Goal: Task Accomplishment & Management: Manage account settings

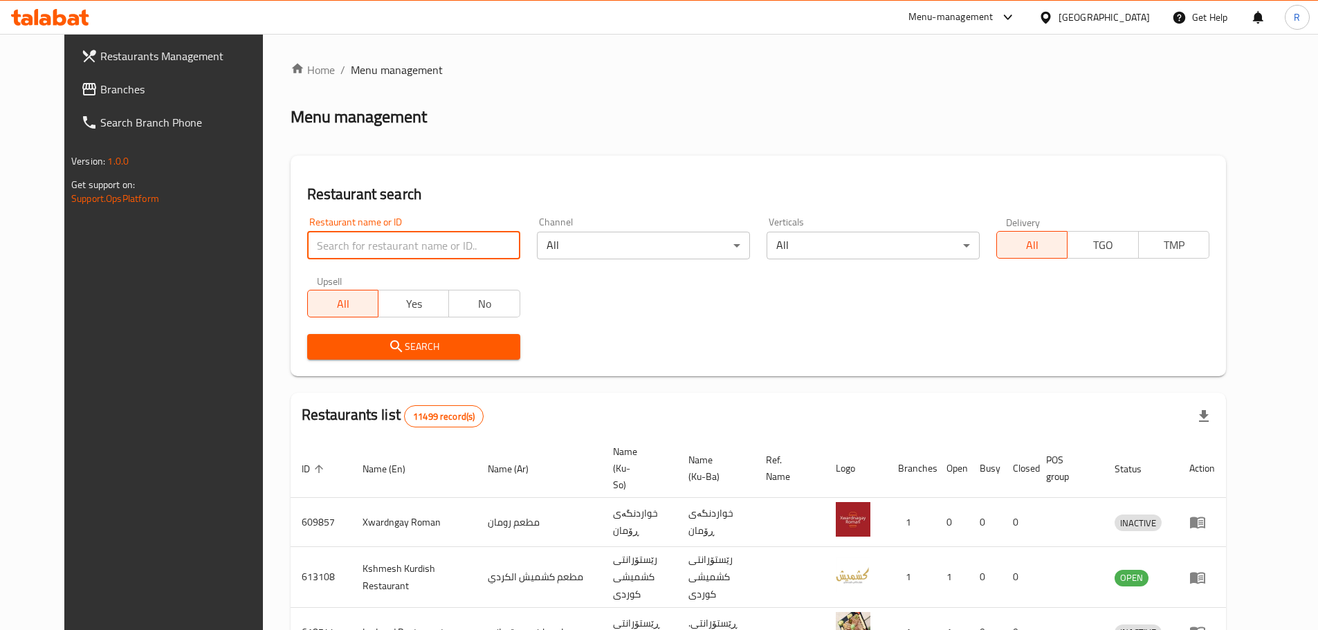
click at [372, 250] on input "search" at bounding box center [413, 246] width 213 height 28
type input "habib restaurant"
click button "Search" at bounding box center [413, 347] width 213 height 26
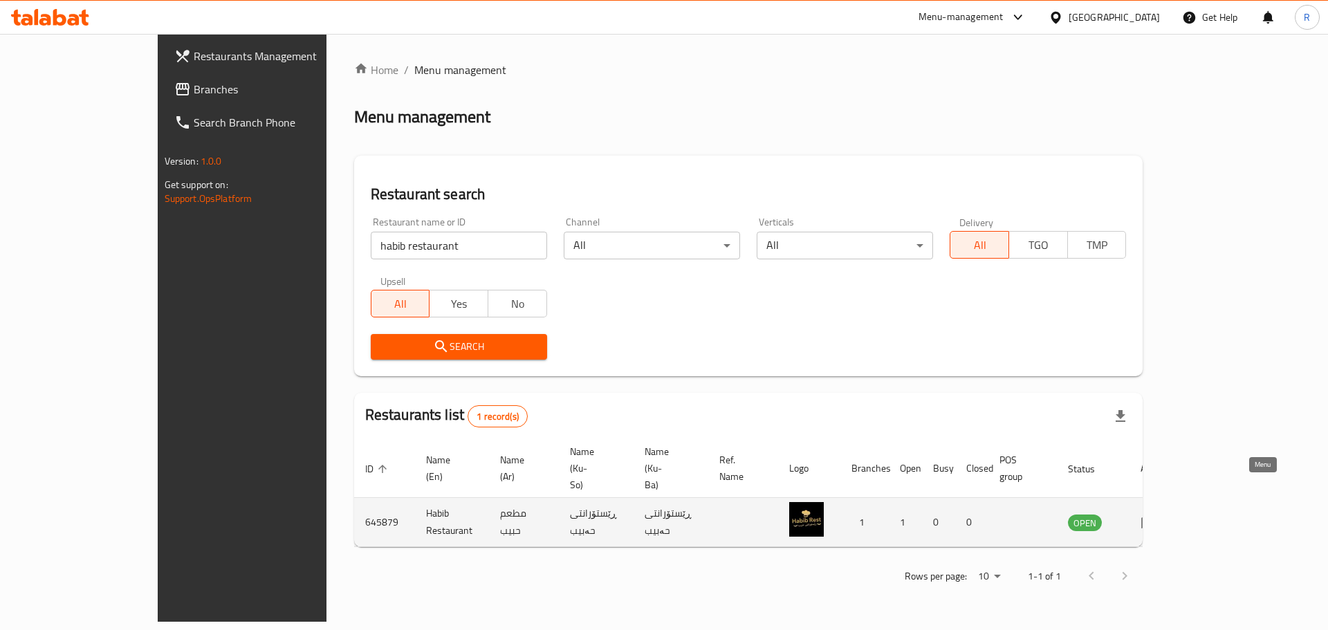
click at [1156, 517] on icon "enhanced table" at bounding box center [1148, 523] width 15 height 12
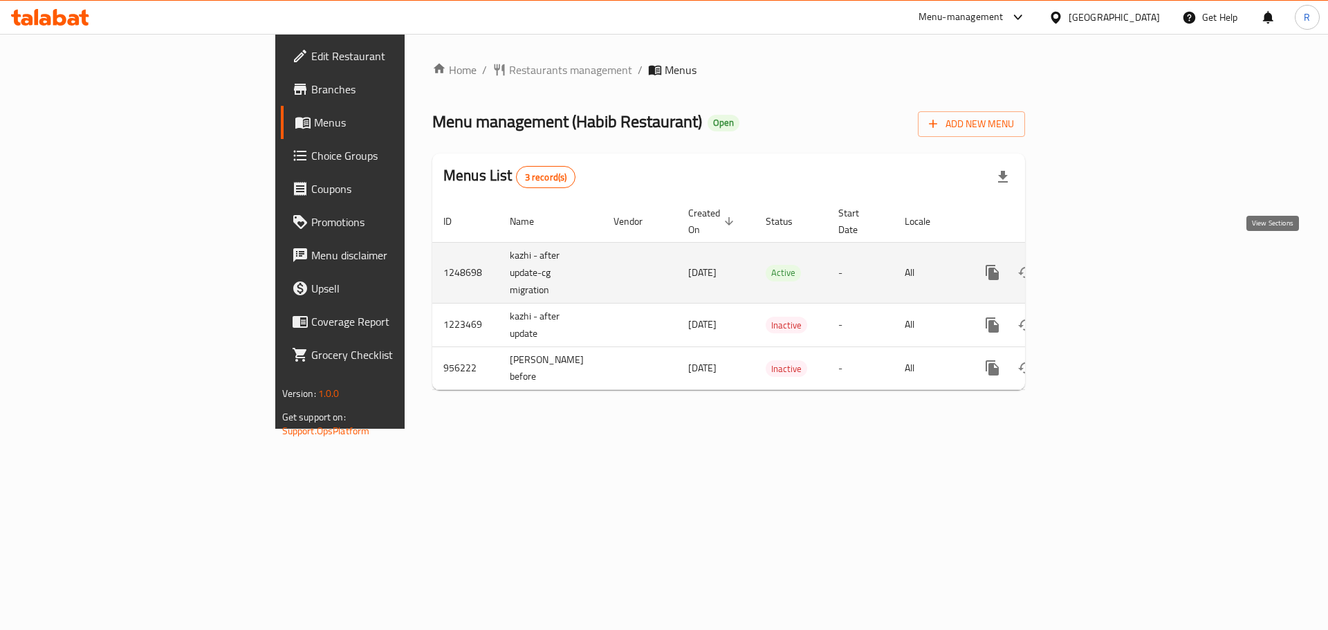
click at [1100, 264] on icon "enhanced table" at bounding box center [1092, 272] width 17 height 17
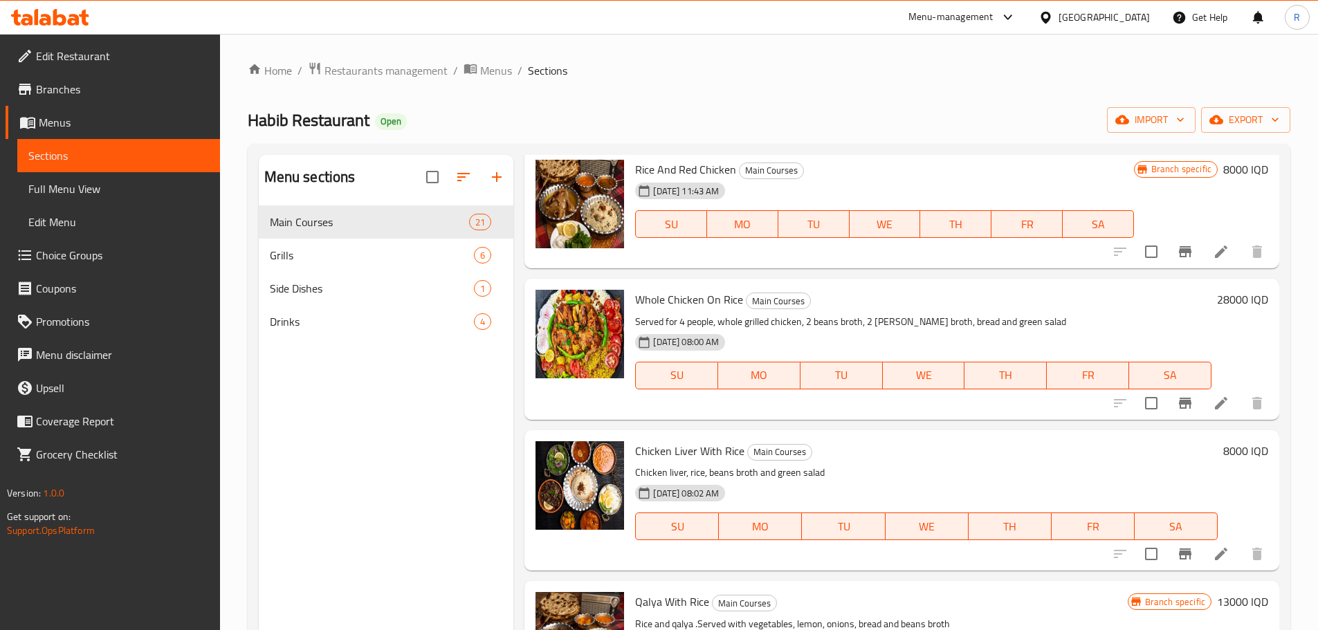
scroll to position [506, 0]
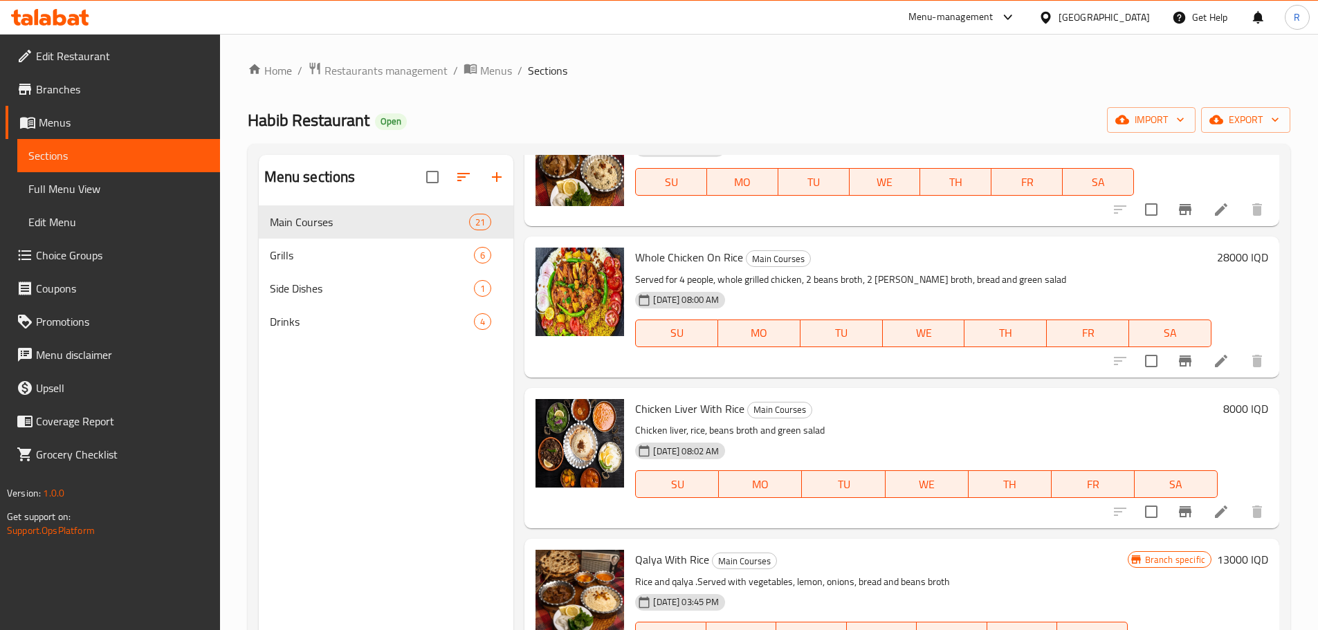
click at [1223, 405] on h6 "8000 IQD" at bounding box center [1245, 408] width 45 height 19
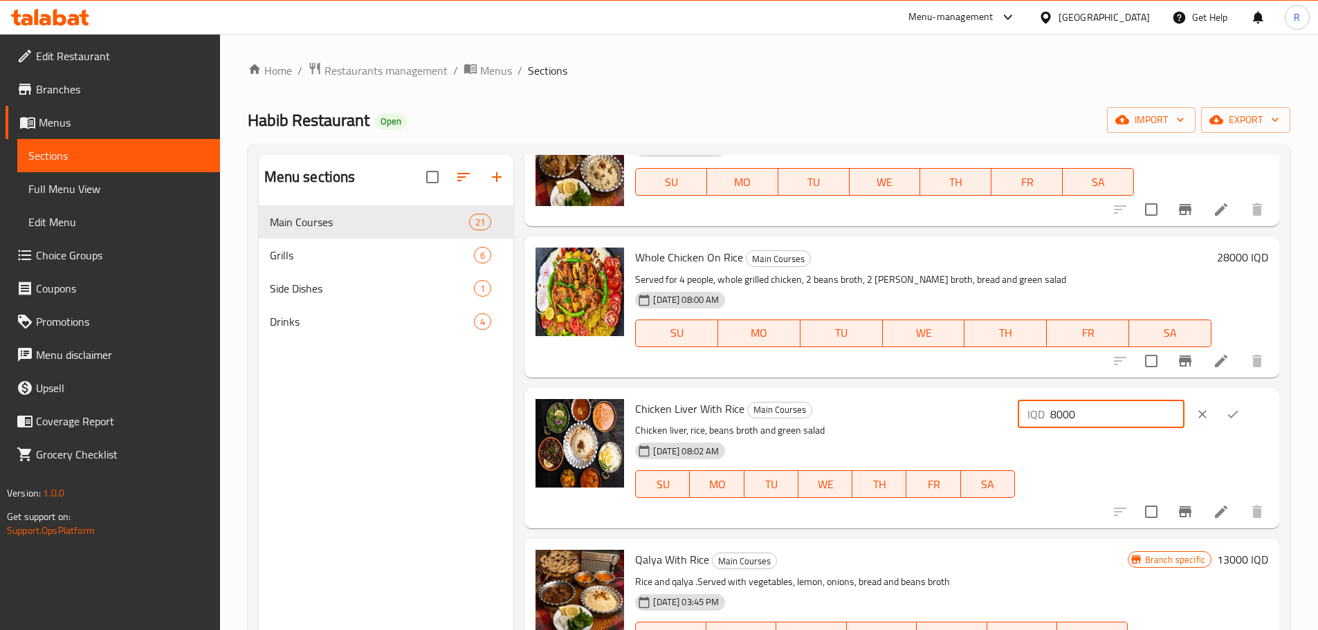
click at [1071, 414] on input "8000" at bounding box center [1117, 414] width 134 height 28
click at [1074, 416] on input "8000" at bounding box center [1117, 414] width 134 height 28
type input "9000"
click at [1228, 409] on icon "ok" at bounding box center [1233, 414] width 14 height 14
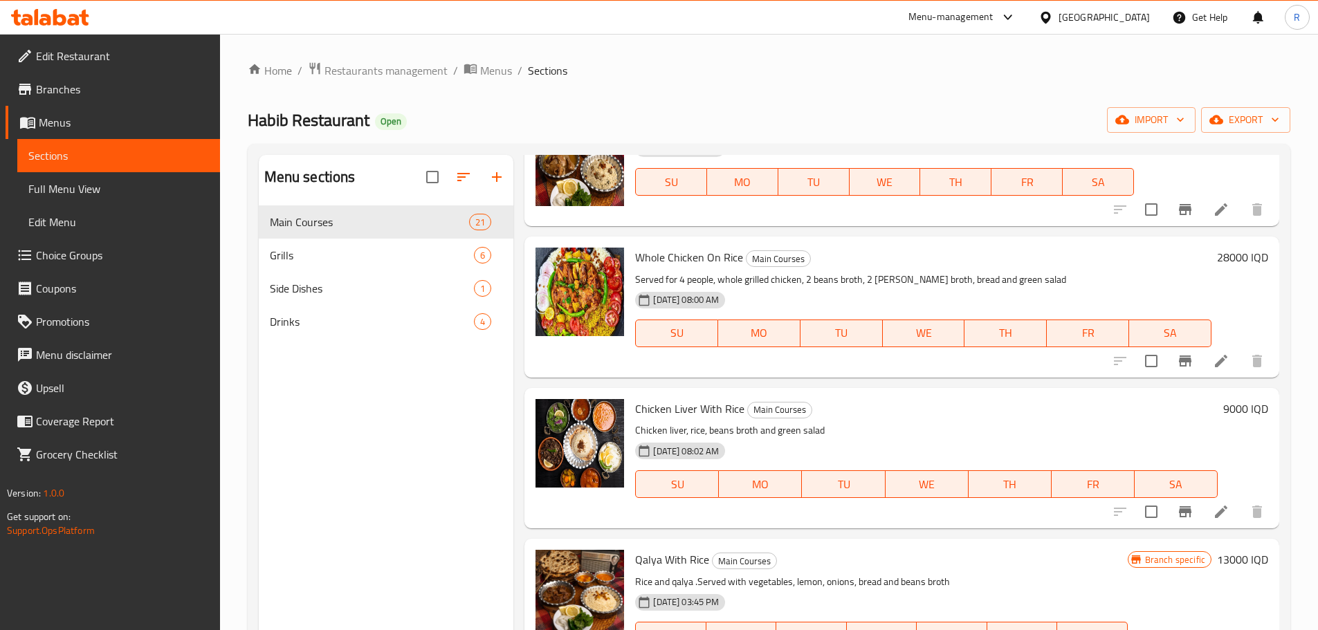
click at [523, 390] on div "Menu items Add Sort Manage items Grilled Chicken with Rice Main Courses Served …" at bounding box center [896, 470] width 766 height 630
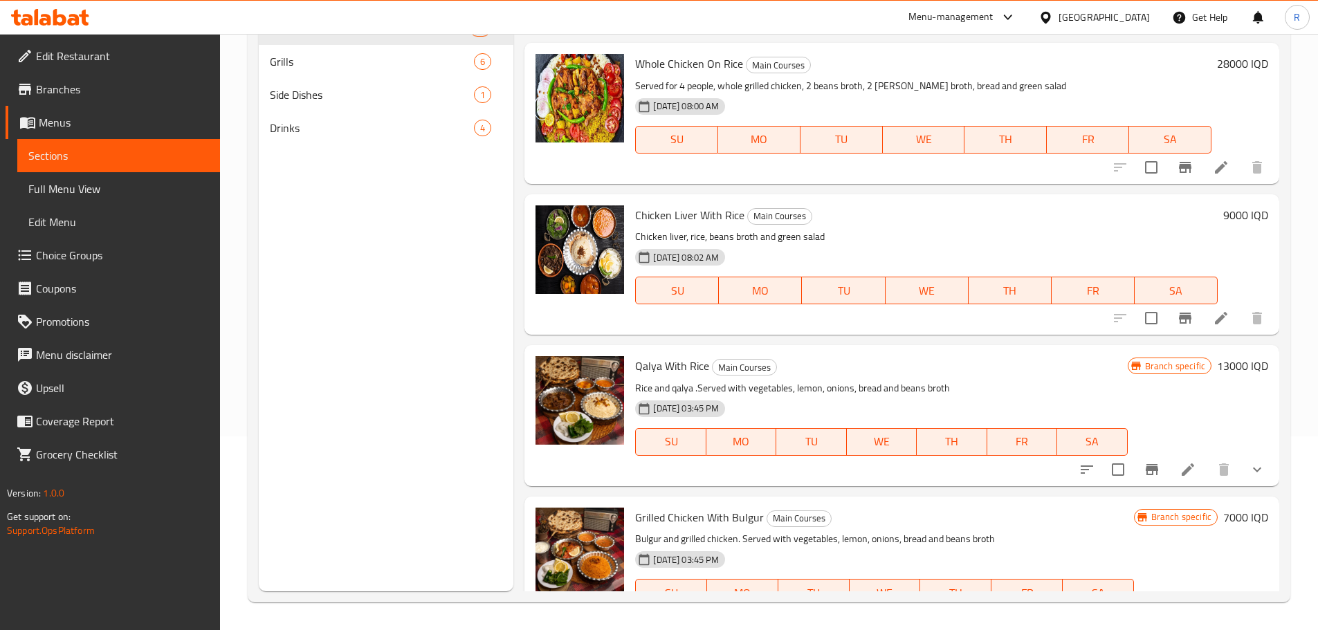
scroll to position [0, 0]
